Goal: Transaction & Acquisition: Purchase product/service

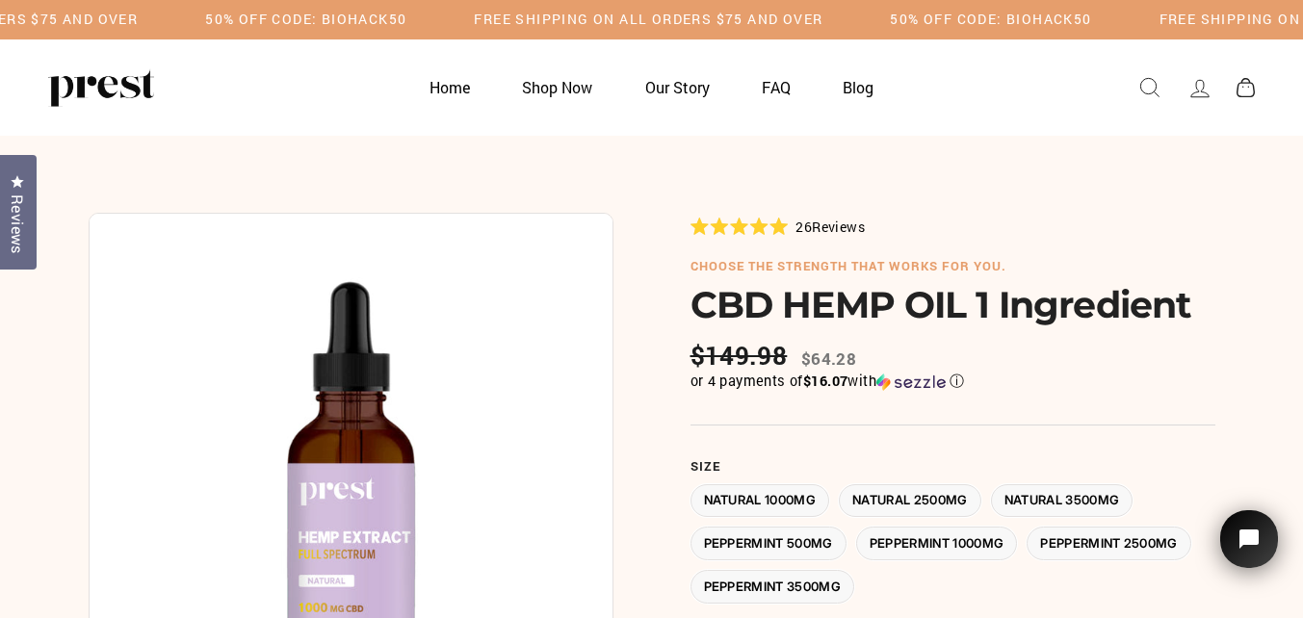
click at [908, 501] on label "Natural 2500MG" at bounding box center [910, 501] width 142 height 34
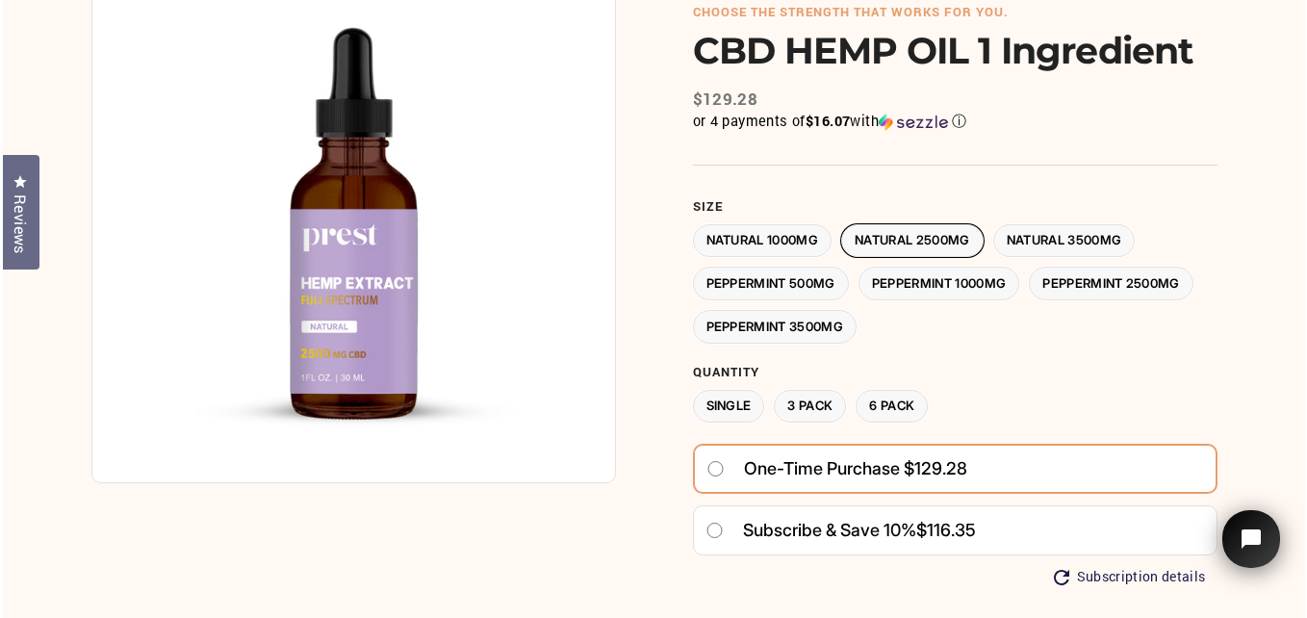
scroll to position [193, 0]
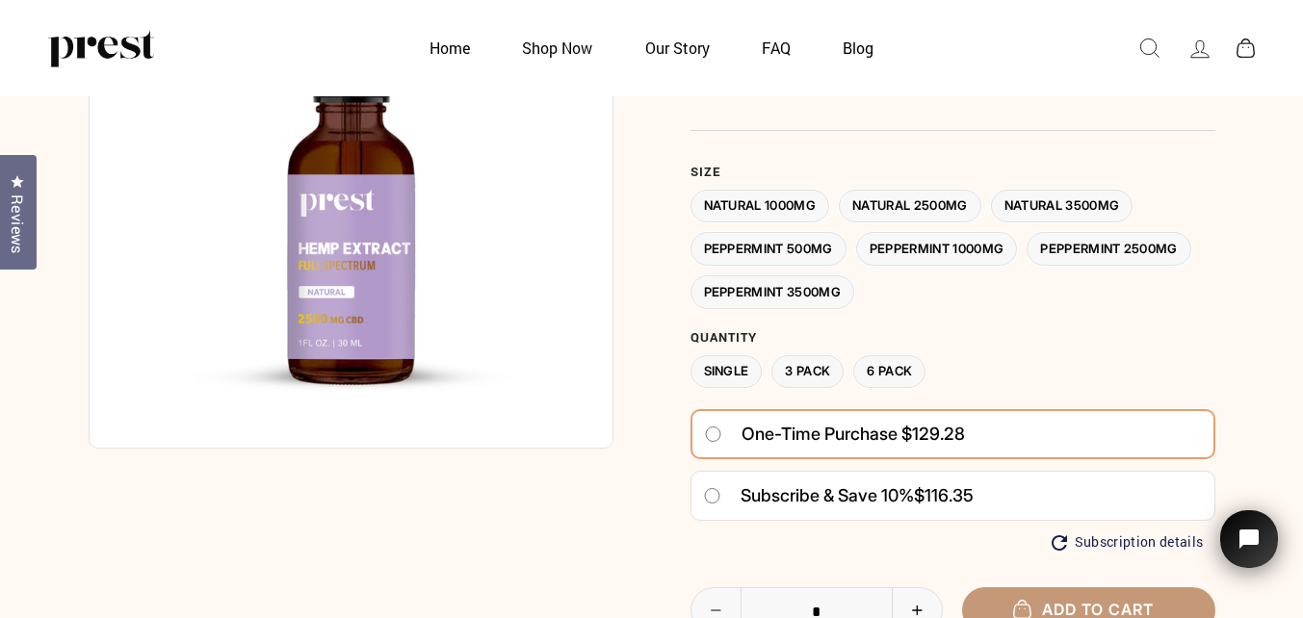
click at [1075, 596] on button "Add to cart" at bounding box center [1088, 609] width 253 height 45
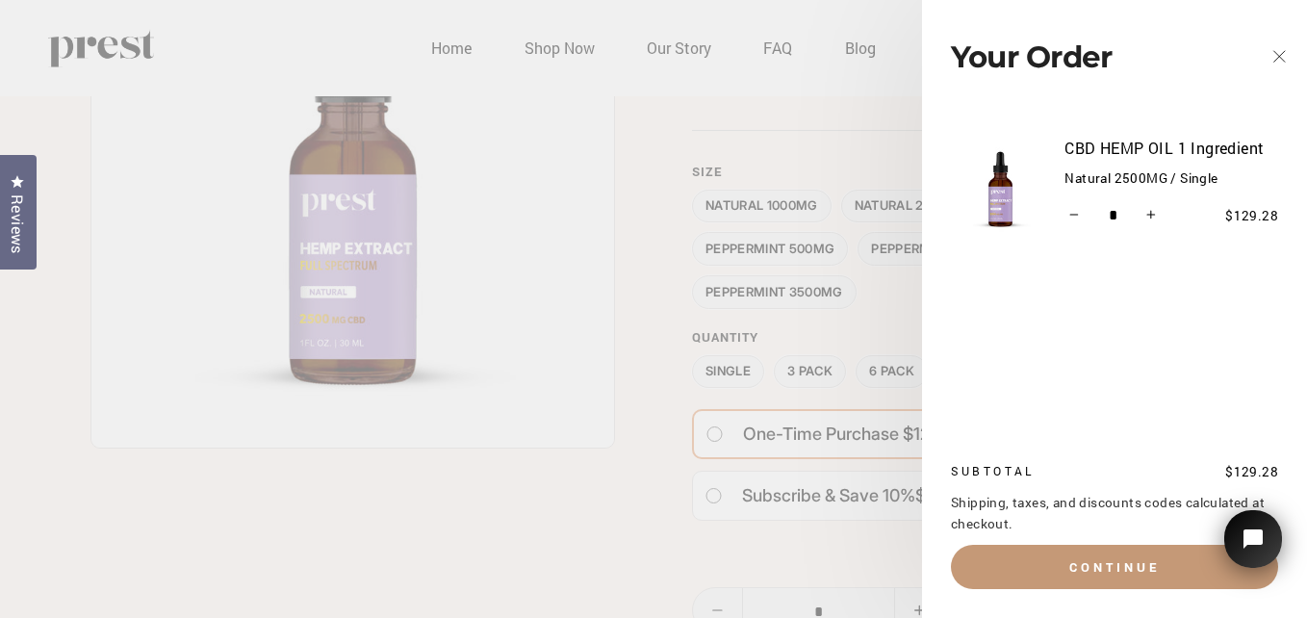
click at [1086, 559] on button "Continue" at bounding box center [1114, 567] width 327 height 44
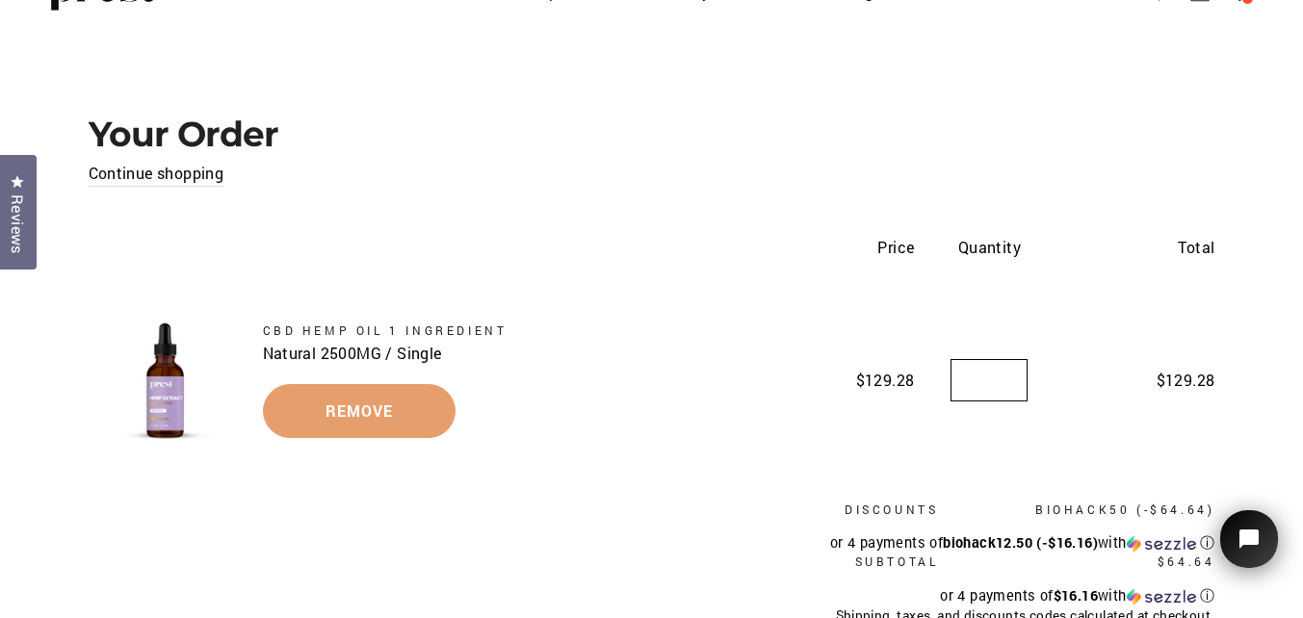
type input "*"
click at [1005, 370] on input "*" at bounding box center [988, 380] width 77 height 42
click at [1159, 74] on div "Your Order Continue shopping Price Quantity Total QUICK VIEW CBD HEMP OIL 1 Ing…" at bounding box center [651, 415] width 1223 height 753
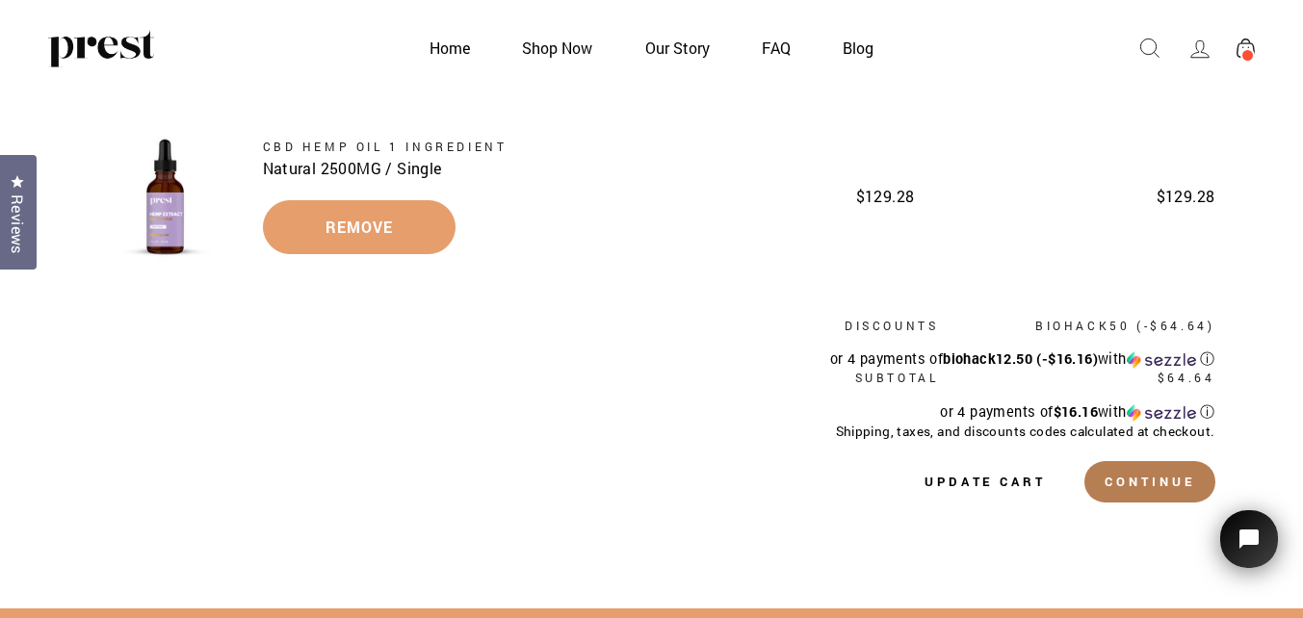
scroll to position [289, 0]
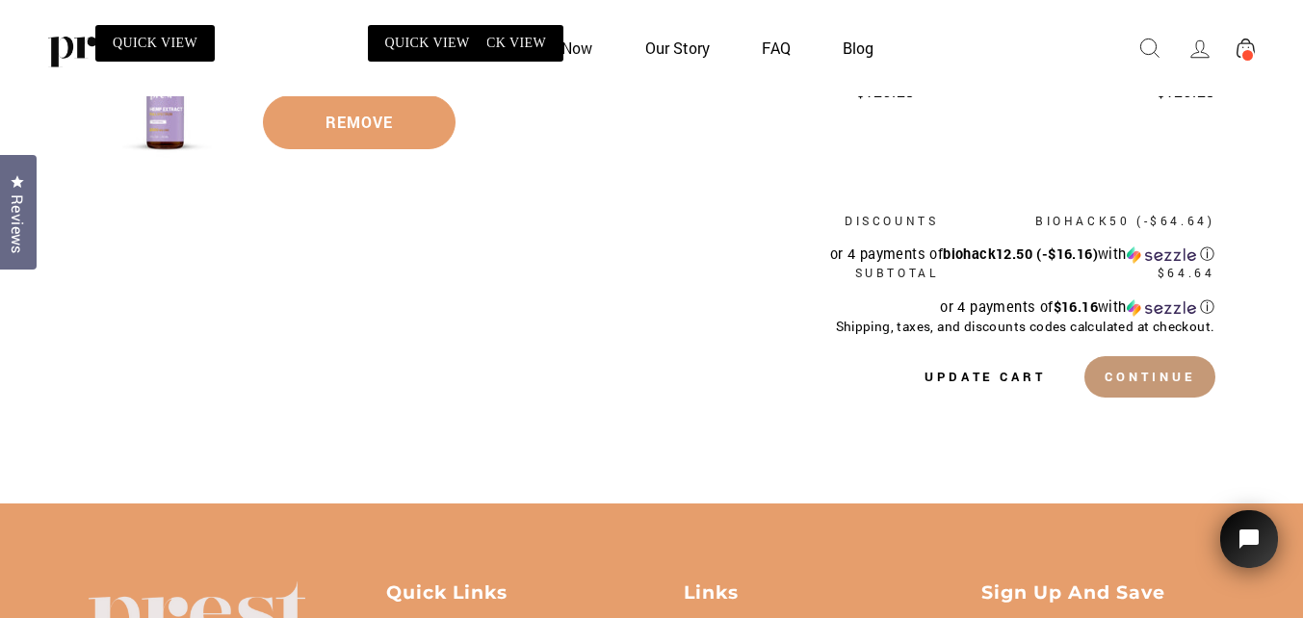
click at [1144, 371] on button "Continue" at bounding box center [1149, 376] width 130 height 40
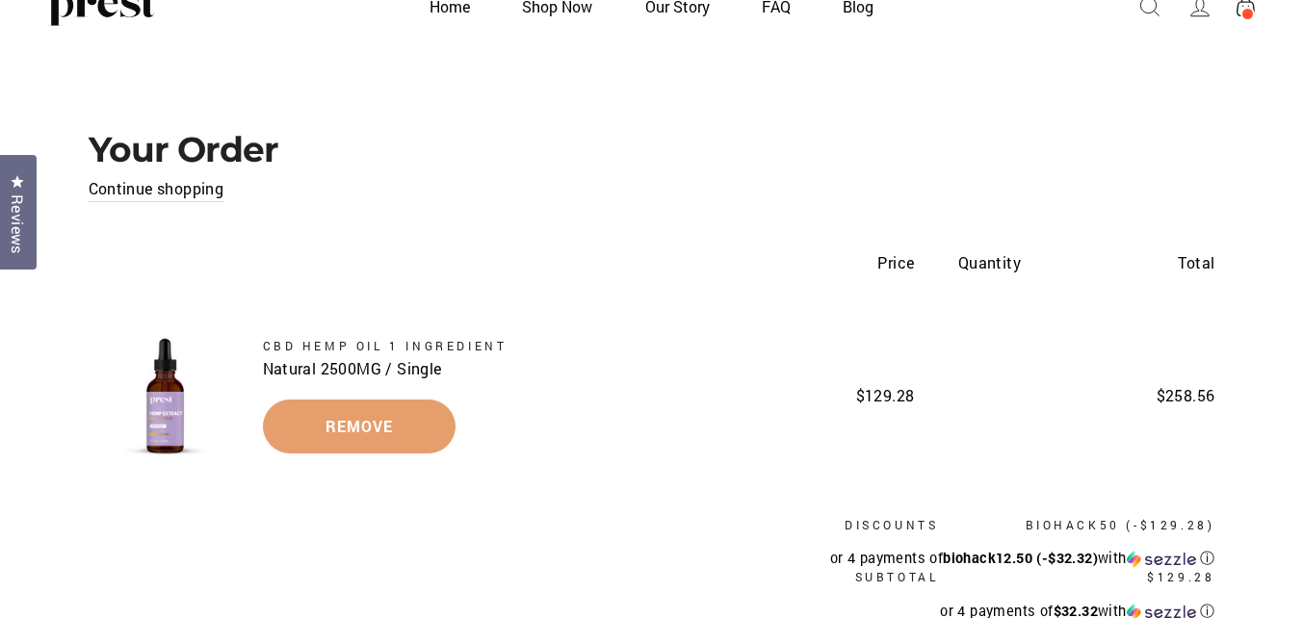
scroll to position [193, 0]
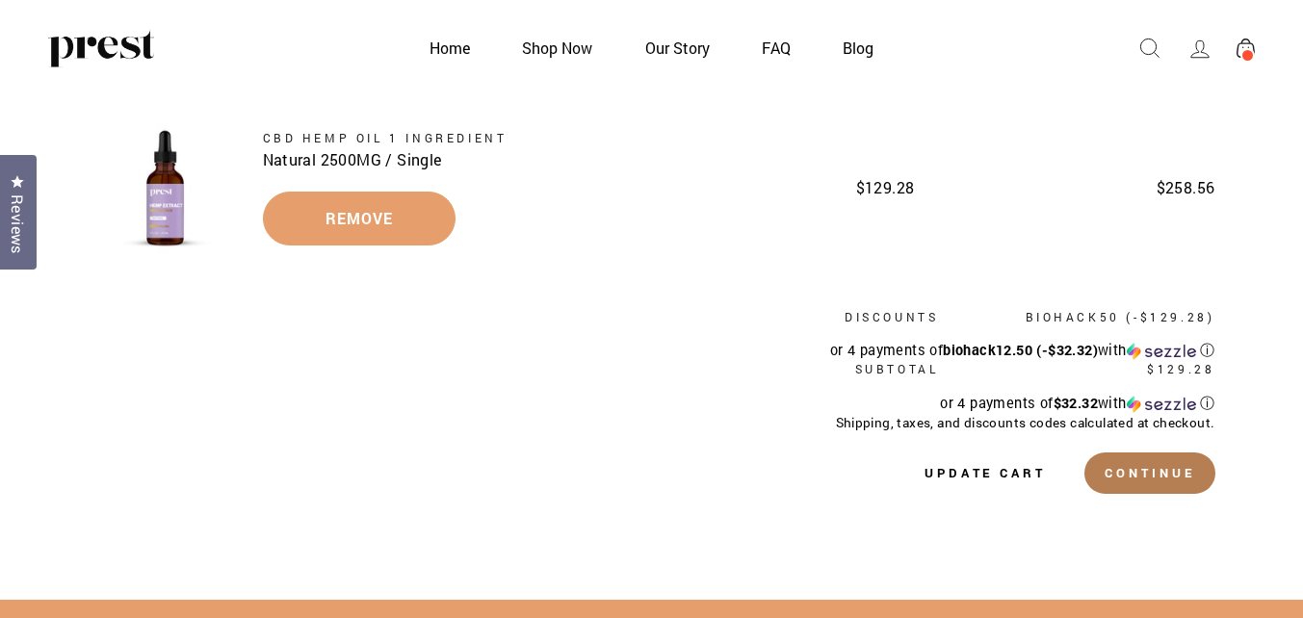
click at [974, 467] on button "Update cart" at bounding box center [985, 472] width 162 height 40
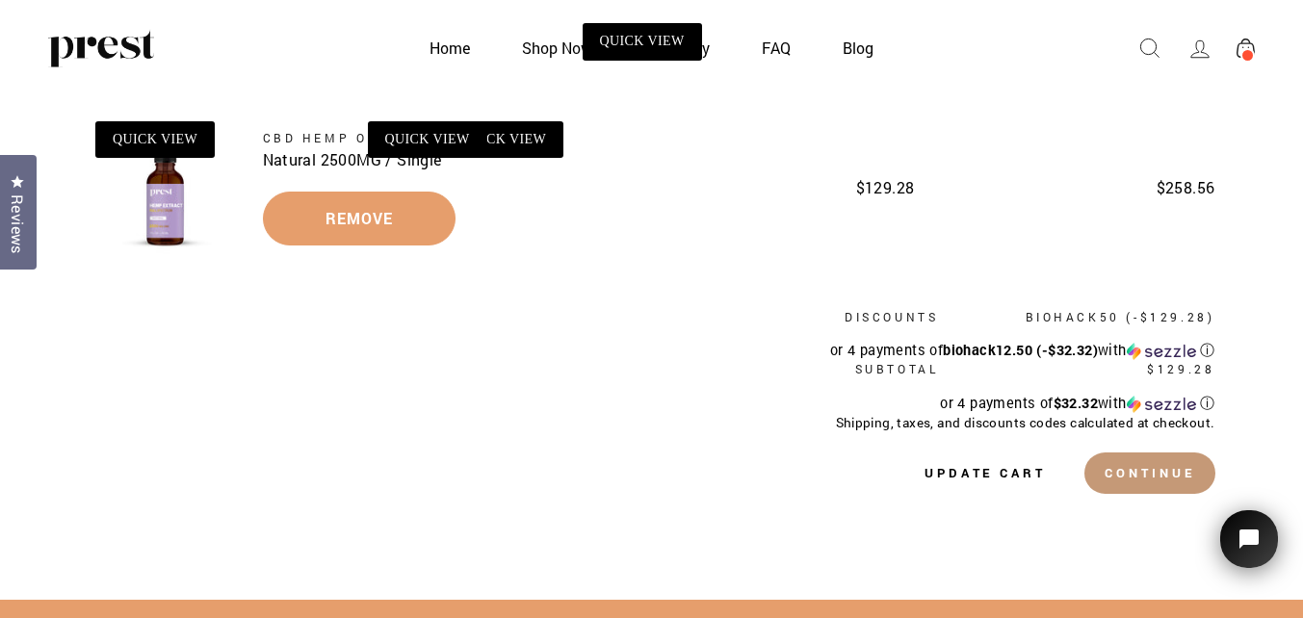
click at [1139, 472] on button "Continue" at bounding box center [1149, 472] width 130 height 40
